Goal: Task Accomplishment & Management: Complete application form

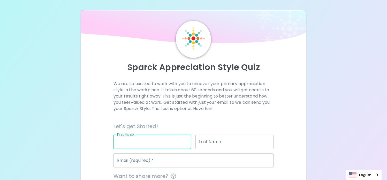
click at [153, 138] on input "First Name" at bounding box center [153, 141] width 78 height 14
type input "Ekk"
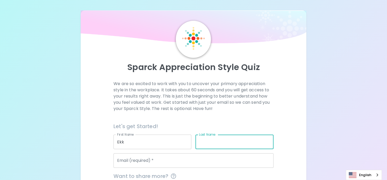
click at [213, 143] on input "Last Name" at bounding box center [235, 141] width 78 height 14
type input "Sa"
click at [155, 157] on input "Email (required)   *" at bounding box center [194, 160] width 160 height 14
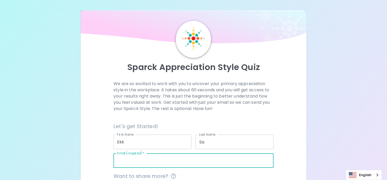
type input "[EMAIL_ADDRESS][DOMAIN_NAME]"
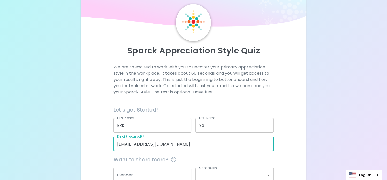
scroll to position [52, 0]
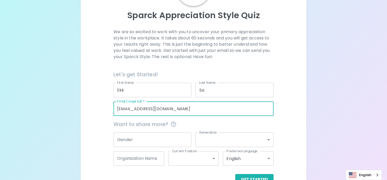
click at [147, 142] on input "Gender" at bounding box center [153, 139] width 78 height 14
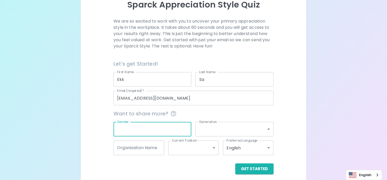
scroll to position [67, 0]
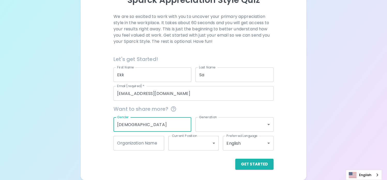
type input "[DEMOGRAPHIC_DATA]"
click at [244, 122] on body "Sparck Appreciation Style Quiz We are so excited to work with you to uncover yo…" at bounding box center [193, 56] width 387 height 247
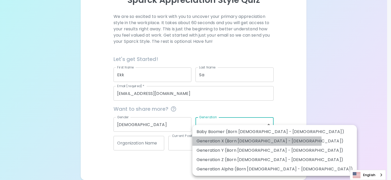
click at [257, 142] on li "Generation X (Born [DEMOGRAPHIC_DATA] - [DEMOGRAPHIC_DATA])" at bounding box center [274, 140] width 165 height 9
type input "generation_x"
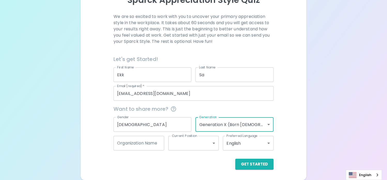
click at [138, 146] on input "Organization Name" at bounding box center [139, 143] width 51 height 14
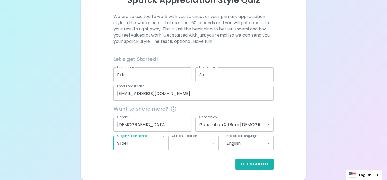
type input "Slider"
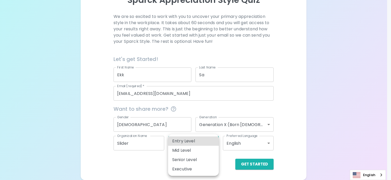
click at [206, 142] on body "Sparck Appreciation Style Quiz We are so excited to work with you to uncover yo…" at bounding box center [195, 56] width 391 height 247
click at [184, 150] on li "Mid Level" at bounding box center [193, 149] width 51 height 9
type input "mid_level"
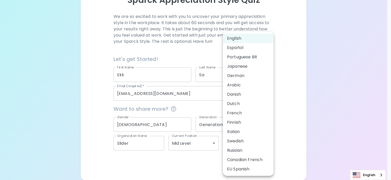
click at [254, 143] on body "Sparck Appreciation Style Quiz We are so excited to work with you to uncover yo…" at bounding box center [195, 56] width 391 height 247
click at [316, 133] on div at bounding box center [195, 90] width 391 height 180
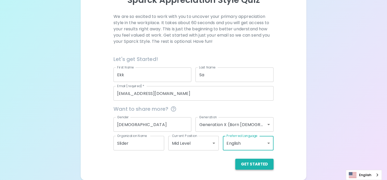
click at [255, 163] on button "Get Started" at bounding box center [254, 163] width 38 height 11
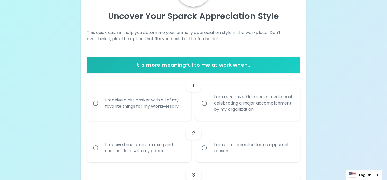
scroll to position [52, 0]
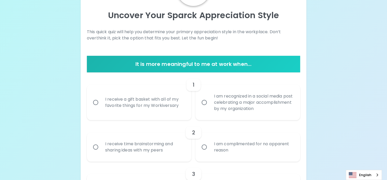
click at [206, 102] on input "I am recognized in a social media post celebrating a major accomplishment by my…" at bounding box center [204, 102] width 11 height 11
radio input "true"
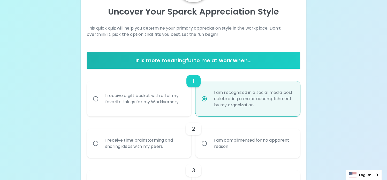
scroll to position [93, 0]
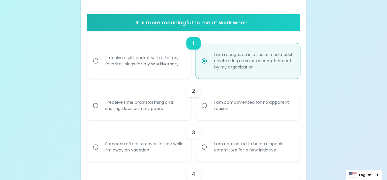
click at [94, 105] on input "I receive time brainstorming and sharing ideas with my peers" at bounding box center [95, 105] width 11 height 11
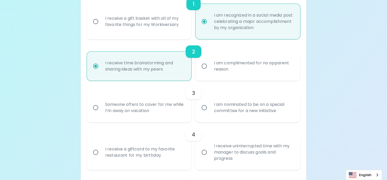
scroll to position [135, 0]
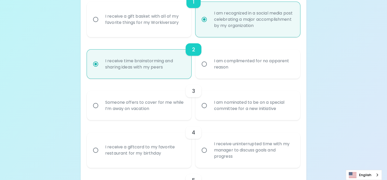
radio input "true"
click at [161, 103] on div "Someone offers to cover for me while I’m away on vacation" at bounding box center [145, 105] width 88 height 25
click at [101, 103] on input "Someone offers to cover for me while I’m away on vacation" at bounding box center [95, 105] width 11 height 11
radio input "false"
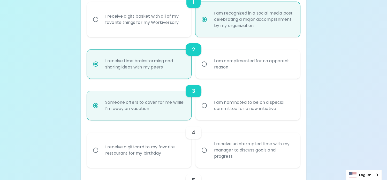
scroll to position [176, 0]
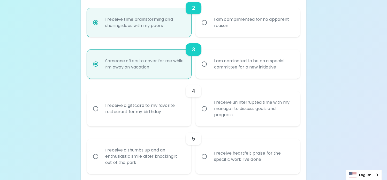
radio input "true"
click at [150, 107] on div "I receive a giftcard to my favorite restaurant for my birthday" at bounding box center [145, 108] width 88 height 25
click at [101, 107] on input "I receive a giftcard to my favorite restaurant for my birthday" at bounding box center [95, 108] width 11 height 11
radio input "false"
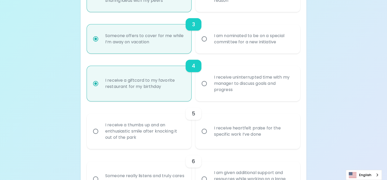
scroll to position [217, 0]
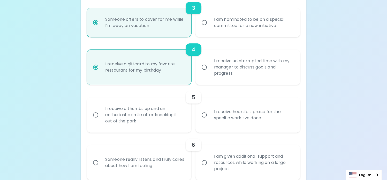
radio input "true"
click at [214, 119] on div "I receive heartfelt praise for the specific work I’ve done" at bounding box center [254, 114] width 88 height 25
click at [210, 119] on input "I receive heartfelt praise for the specific work I’ve done" at bounding box center [204, 114] width 11 height 11
radio input "false"
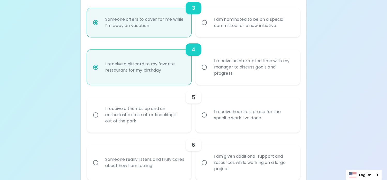
radio input "false"
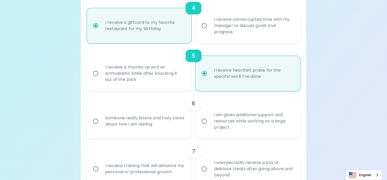
radio input "true"
click at [127, 125] on div "Someone really listens and truly cares about how I am feeling" at bounding box center [145, 120] width 88 height 25
click at [101, 125] on input "Someone really listens and truly cares about how I am feeling" at bounding box center [95, 120] width 11 height 11
radio input "false"
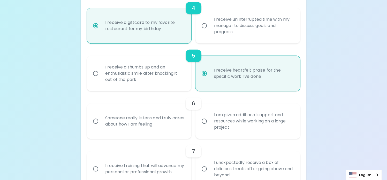
radio input "false"
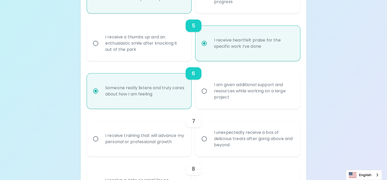
scroll to position [300, 0]
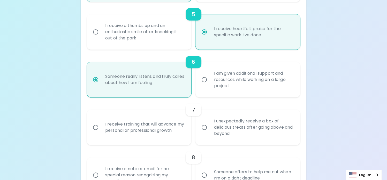
radio input "true"
click at [140, 127] on div "I receive training that will advance my personal or professional growth" at bounding box center [145, 127] width 88 height 25
click at [101, 127] on input "I receive training that will advance my personal or professional growth" at bounding box center [95, 127] width 11 height 11
radio input "false"
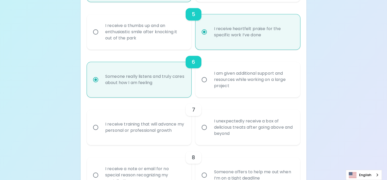
radio input "false"
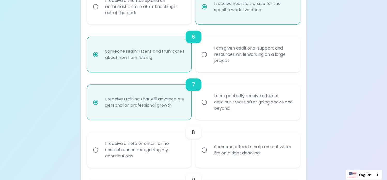
scroll to position [341, 0]
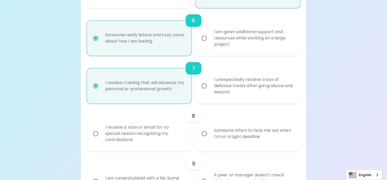
radio input "true"
click at [247, 134] on div "Someone offers to help me out when I’m on a tight deadline" at bounding box center [254, 133] width 88 height 25
click at [210, 134] on input "Someone offers to help me out when I’m on a tight deadline" at bounding box center [204, 133] width 11 height 11
radio input "false"
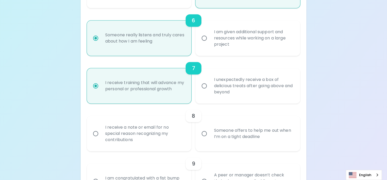
radio input "false"
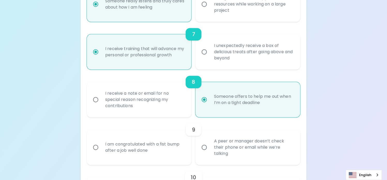
scroll to position [383, 0]
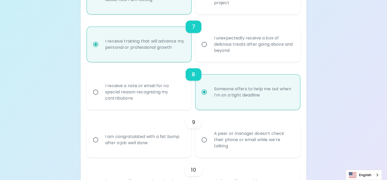
radio input "true"
click at [158, 139] on div "I am congratulated with a fist bump after a job well done" at bounding box center [145, 139] width 88 height 25
click at [101, 139] on input "I am congratulated with a fist bump after a job well done" at bounding box center [95, 139] width 11 height 11
radio input "false"
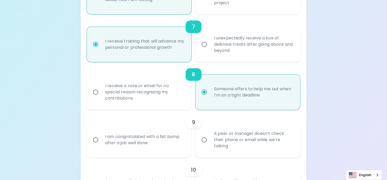
radio input "false"
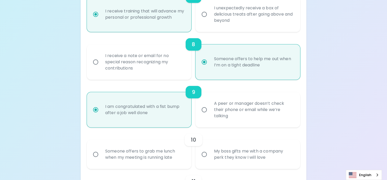
scroll to position [424, 0]
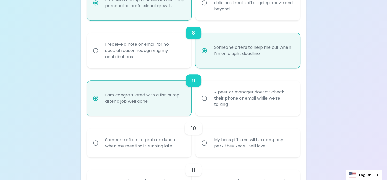
radio input "true"
click at [234, 143] on div "My boss gifts me with a company perk they know I will love" at bounding box center [254, 142] width 88 height 25
click at [210, 143] on input "My boss gifts me with a company perk they know I will love" at bounding box center [204, 142] width 11 height 11
radio input "false"
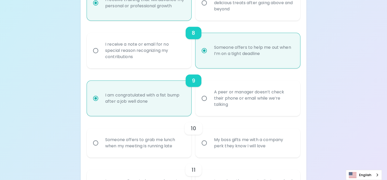
radio input "false"
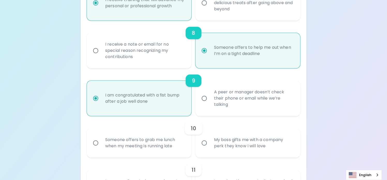
radio input "false"
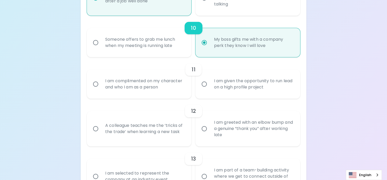
scroll to position [543, 0]
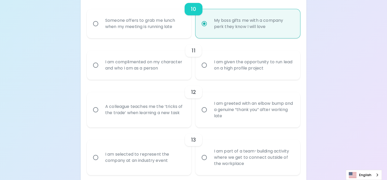
radio input "true"
click at [145, 65] on div "I am complimented on my character and who I am as a person" at bounding box center [145, 65] width 88 height 25
click at [101, 65] on input "I am complimented on my character and who I am as a person" at bounding box center [95, 65] width 11 height 11
radio input "false"
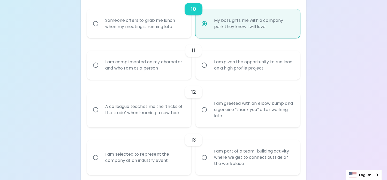
radio input "false"
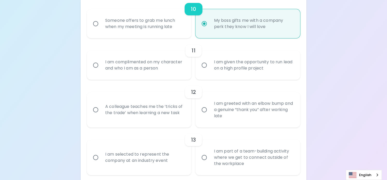
radio input "false"
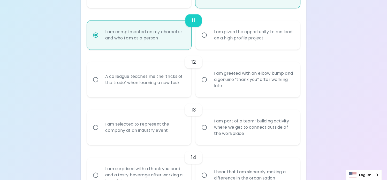
scroll to position [585, 0]
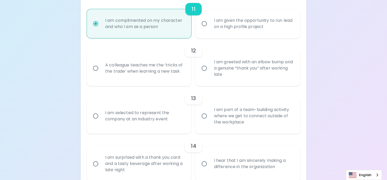
radio input "true"
click at [155, 70] on div "A colleague teaches me the ‘tricks of the trade’ when learning a new task" at bounding box center [145, 68] width 88 height 25
click at [101, 70] on input "A colleague teaches me the ‘tricks of the trade’ when learning a new task" at bounding box center [95, 68] width 11 height 11
radio input "false"
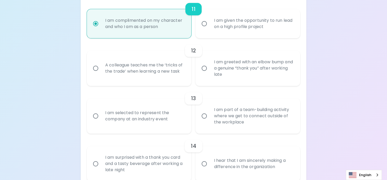
radio input "false"
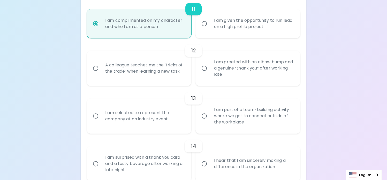
radio input "false"
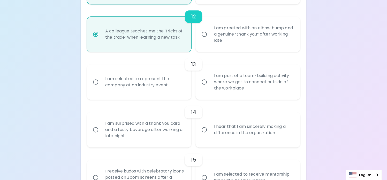
scroll to position [626, 0]
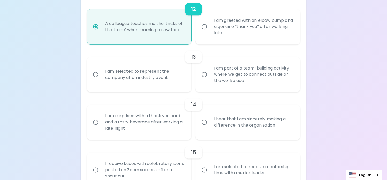
radio input "true"
click at [152, 75] on div "I am selected to represent the company at an industry event" at bounding box center [145, 74] width 88 height 25
click at [101, 75] on input "I am selected to represent the company at an industry event" at bounding box center [95, 74] width 11 height 11
radio input "false"
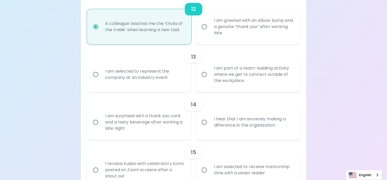
radio input "false"
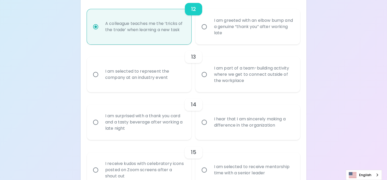
radio input "false"
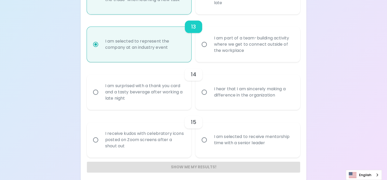
scroll to position [659, 0]
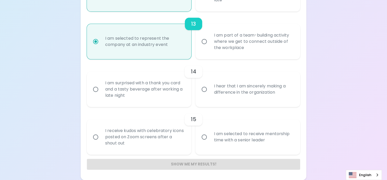
radio input "true"
click at [236, 89] on div "I hear that I am sincerely making a difference in the organization" at bounding box center [254, 89] width 88 height 25
click at [202, 88] on input "I hear that I am sincerely making a difference in the organization" at bounding box center [204, 89] width 11 height 11
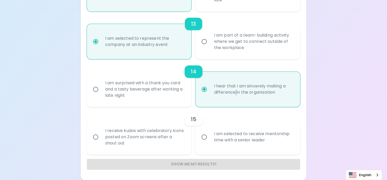
radio input "false"
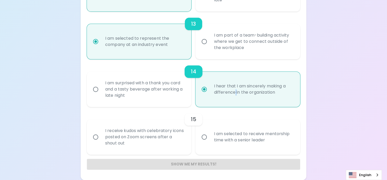
radio input "false"
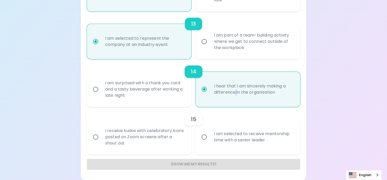
radio input "false"
radio input "true"
click at [209, 133] on input "I am selected to receive mentorship time with a senior leader" at bounding box center [204, 136] width 11 height 11
radio input "false"
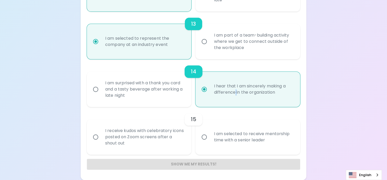
radio input "false"
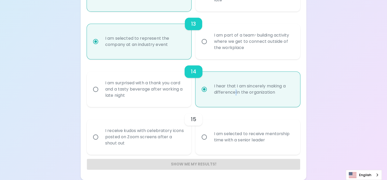
radio input "false"
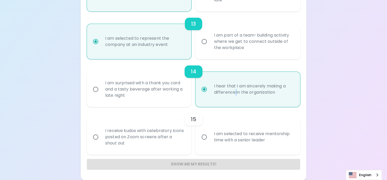
radio input "false"
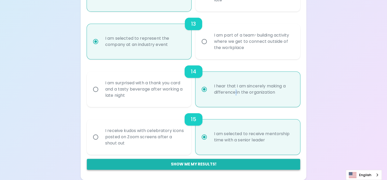
radio input "true"
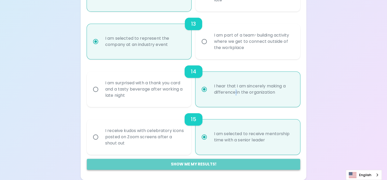
click at [179, 164] on button "Show me my results!" at bounding box center [193, 163] width 213 height 11
radio input "false"
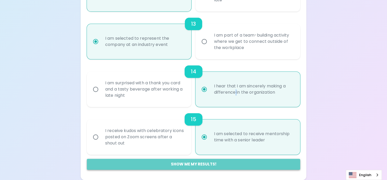
radio input "false"
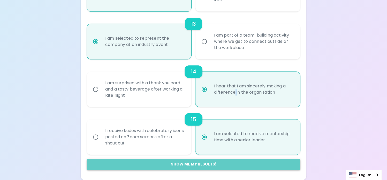
radio input "false"
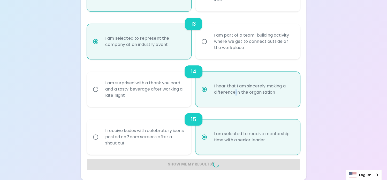
radio input "false"
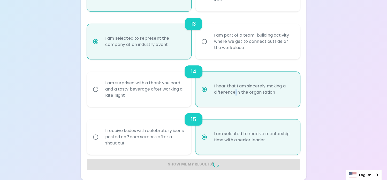
radio input "false"
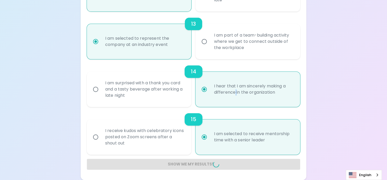
radio input "false"
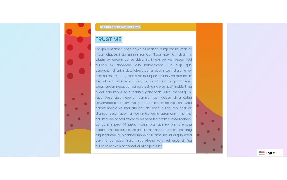
scroll to position [316, 0]
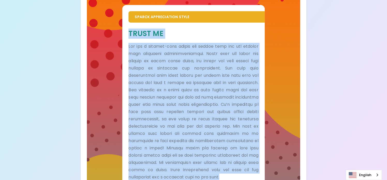
drag, startPoint x: 144, startPoint y: 153, endPoint x: 129, endPoint y: 35, distance: 119.1
click at [129, 35] on div "Trust Me" at bounding box center [194, 104] width 130 height 151
drag, startPoint x: 129, startPoint y: 35, endPoint x: 142, endPoint y: 43, distance: 14.7
copy div "Lorem Ip Dol sit a consect-adip elitse doe tempor inci utl etd magnaal enim adm…"
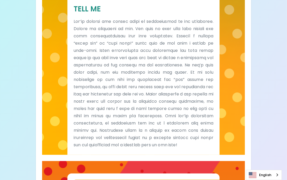
scroll to position [135, 0]
